Goal: Task Accomplishment & Management: Manage account settings

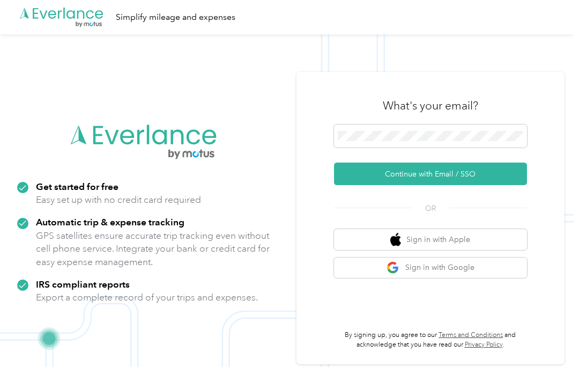
click at [501, 180] on button "Continue with Email / SSO" at bounding box center [430, 174] width 193 height 23
click at [476, 173] on button "Continue with Email / SSO" at bounding box center [430, 174] width 193 height 23
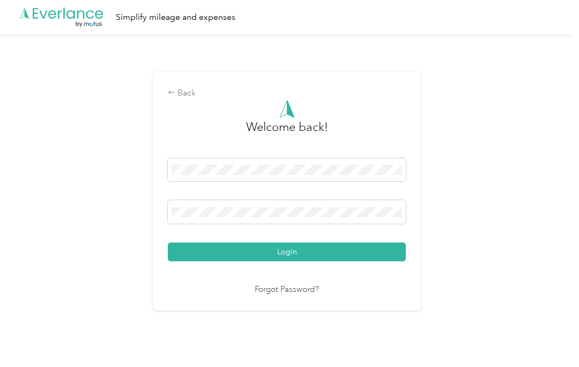
click at [290, 252] on button "Login" at bounding box center [287, 251] width 238 height 19
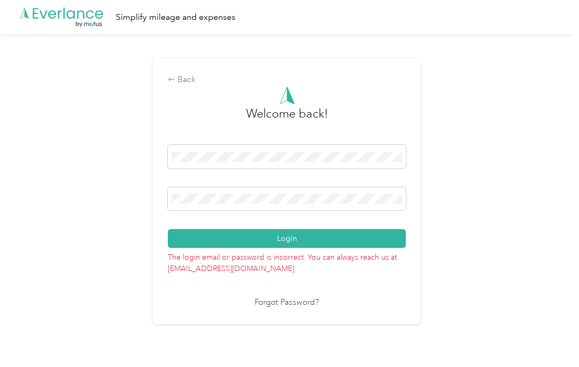
click at [309, 298] on link "Forgot Password?" at bounding box center [287, 303] width 64 height 12
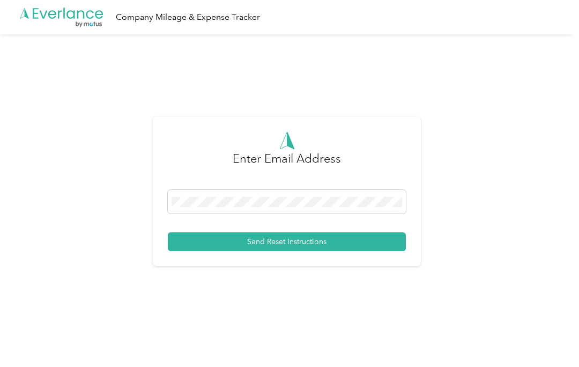
click at [311, 247] on button "Send Reset Instructions" at bounding box center [287, 241] width 238 height 19
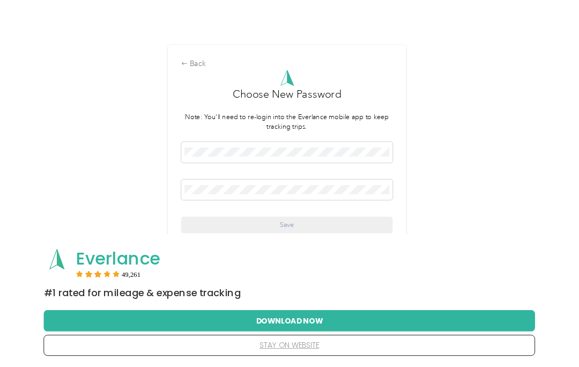
scroll to position [43, 0]
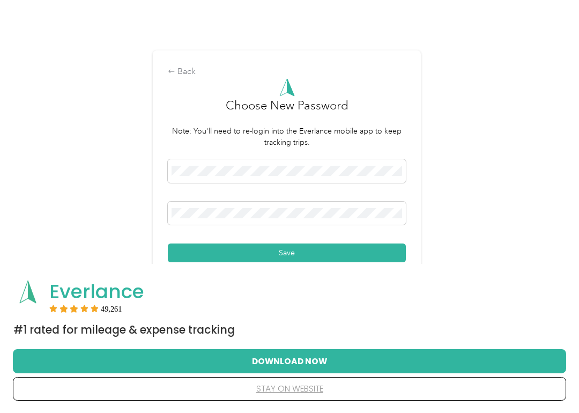
click at [349, 253] on button "Save" at bounding box center [287, 253] width 238 height 19
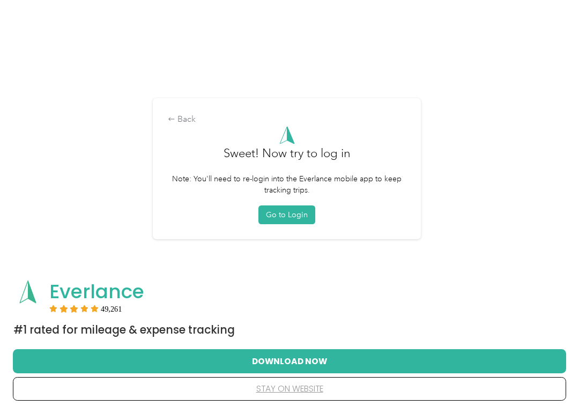
click at [302, 213] on button "Go to Login" at bounding box center [287, 214] width 57 height 19
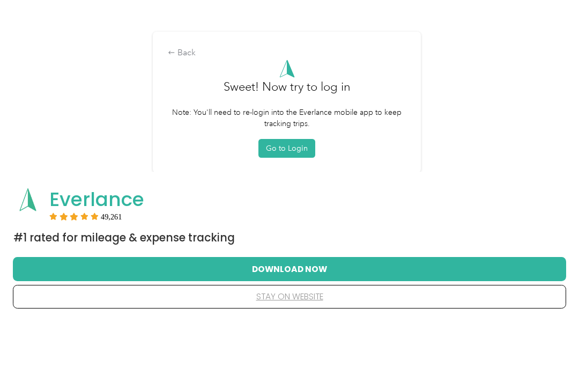
scroll to position [89, 0]
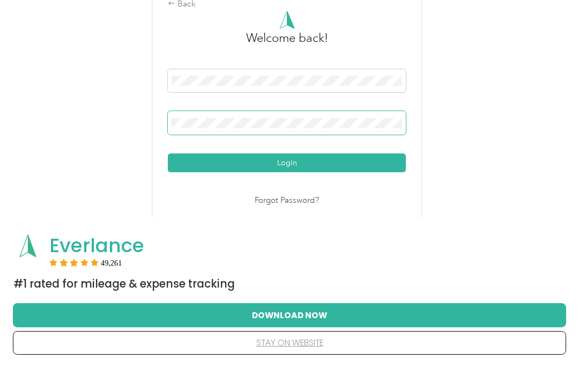
click at [290, 163] on button "Login" at bounding box center [287, 162] width 238 height 19
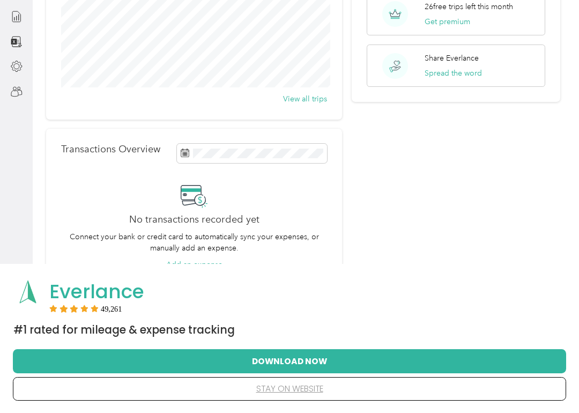
click at [306, 366] on button "stay on website" at bounding box center [289, 389] width 519 height 23
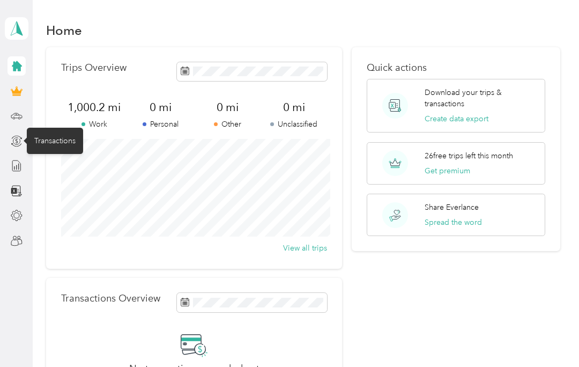
click at [22, 144] on icon at bounding box center [17, 141] width 12 height 12
